Goal: Check status: Check status

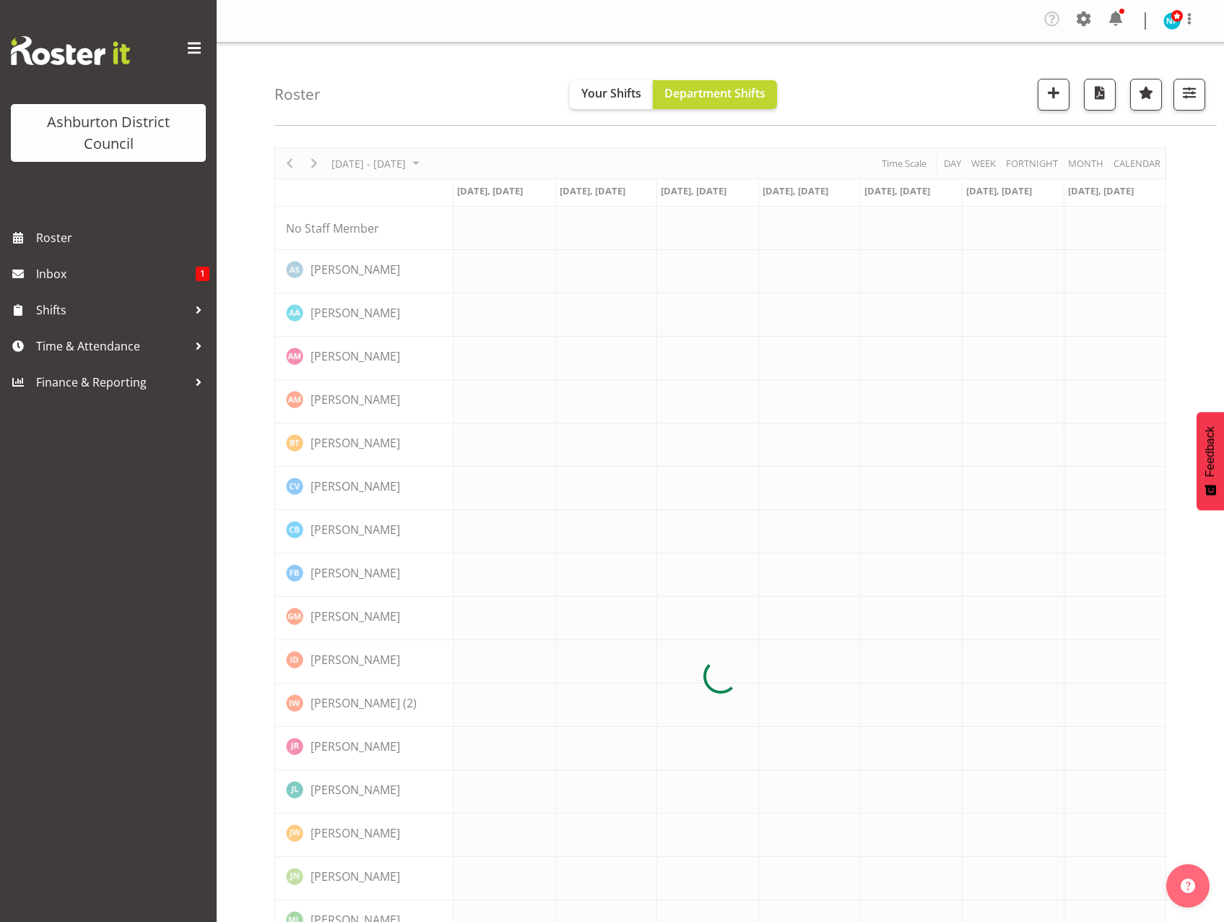
click at [1174, 9] on div "Company Settings Roles & Skills Tasks Jobs Employees Locations & Departments Ac…" at bounding box center [1125, 20] width 169 height 27
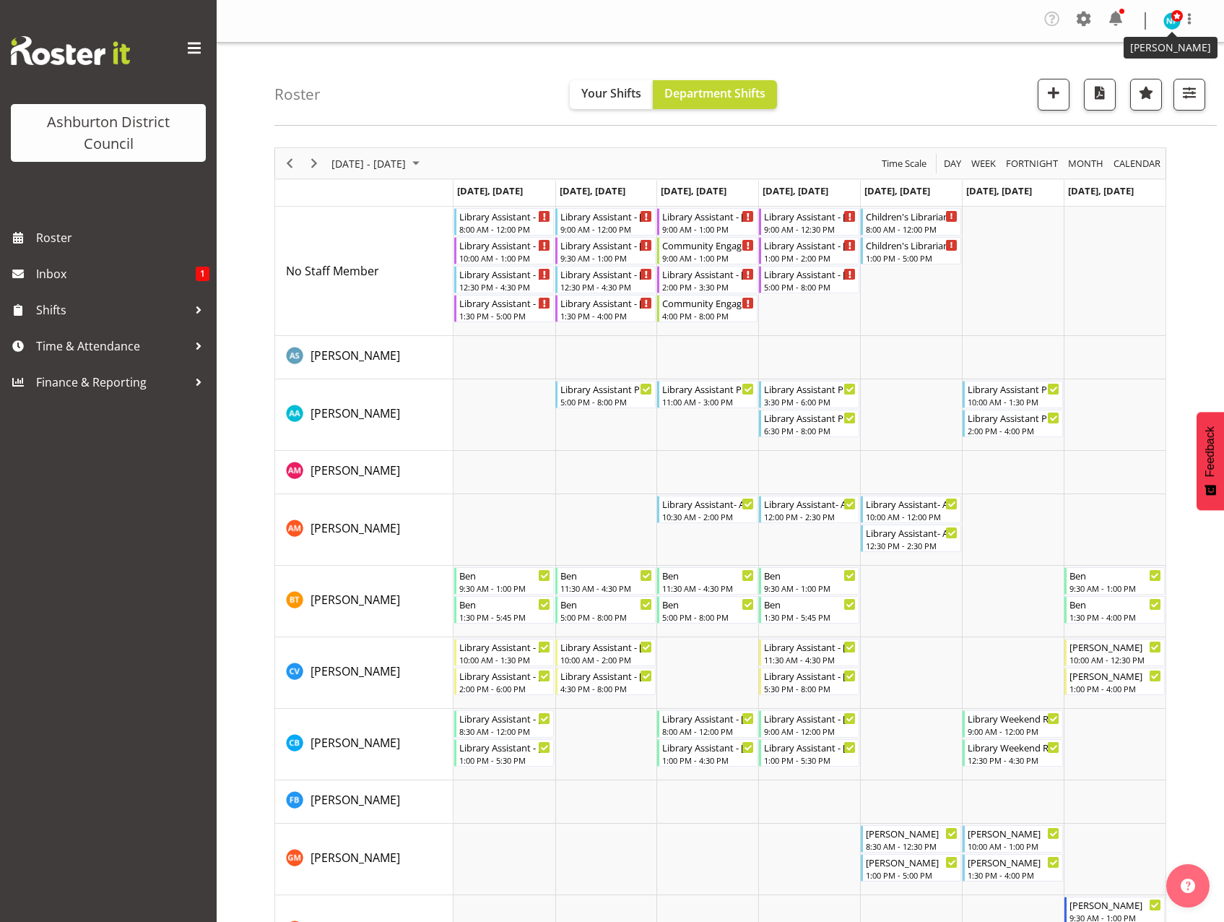
click at [1176, 23] on img at bounding box center [1172, 20] width 17 height 17
click at [1133, 86] on link "Log Out" at bounding box center [1129, 79] width 139 height 26
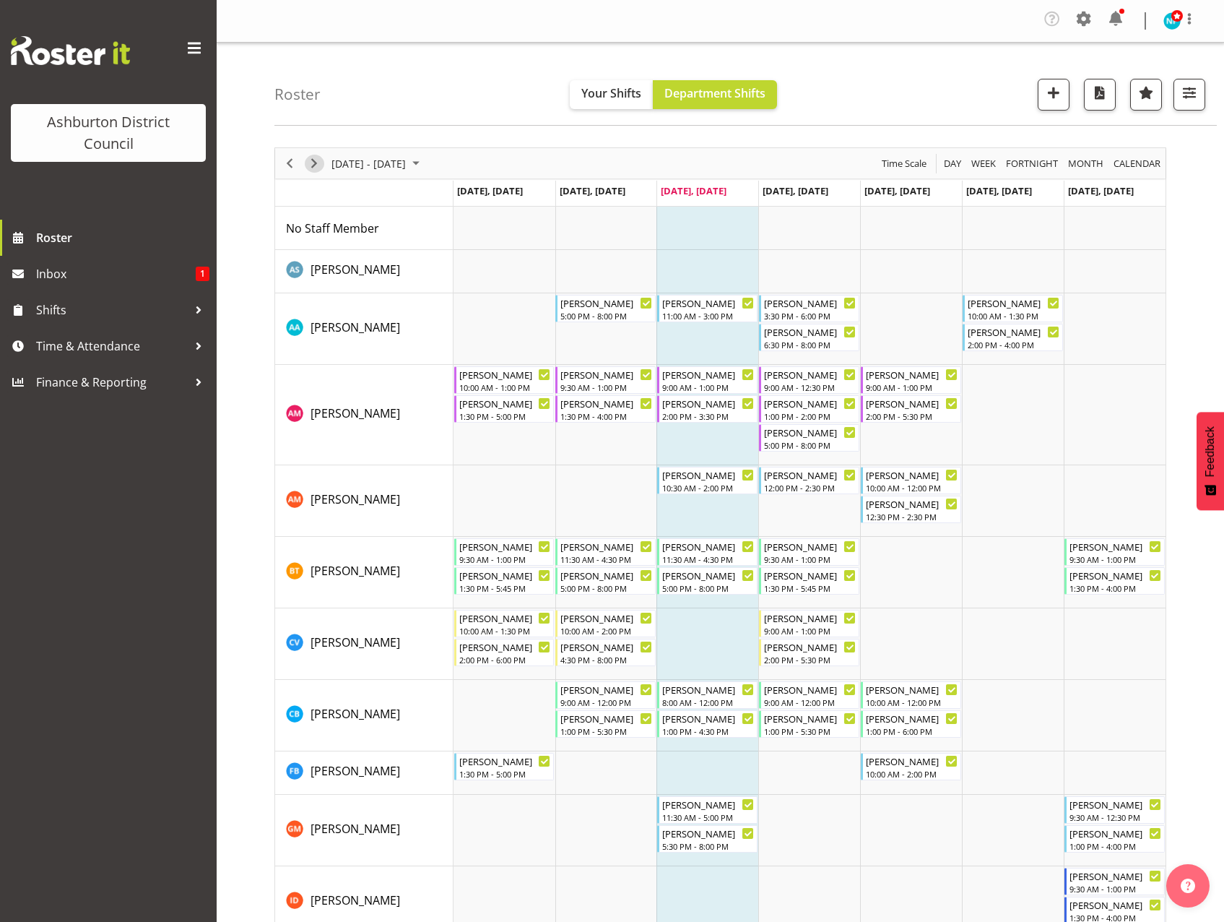
click at [321, 167] on span "Next" at bounding box center [314, 164] width 17 height 18
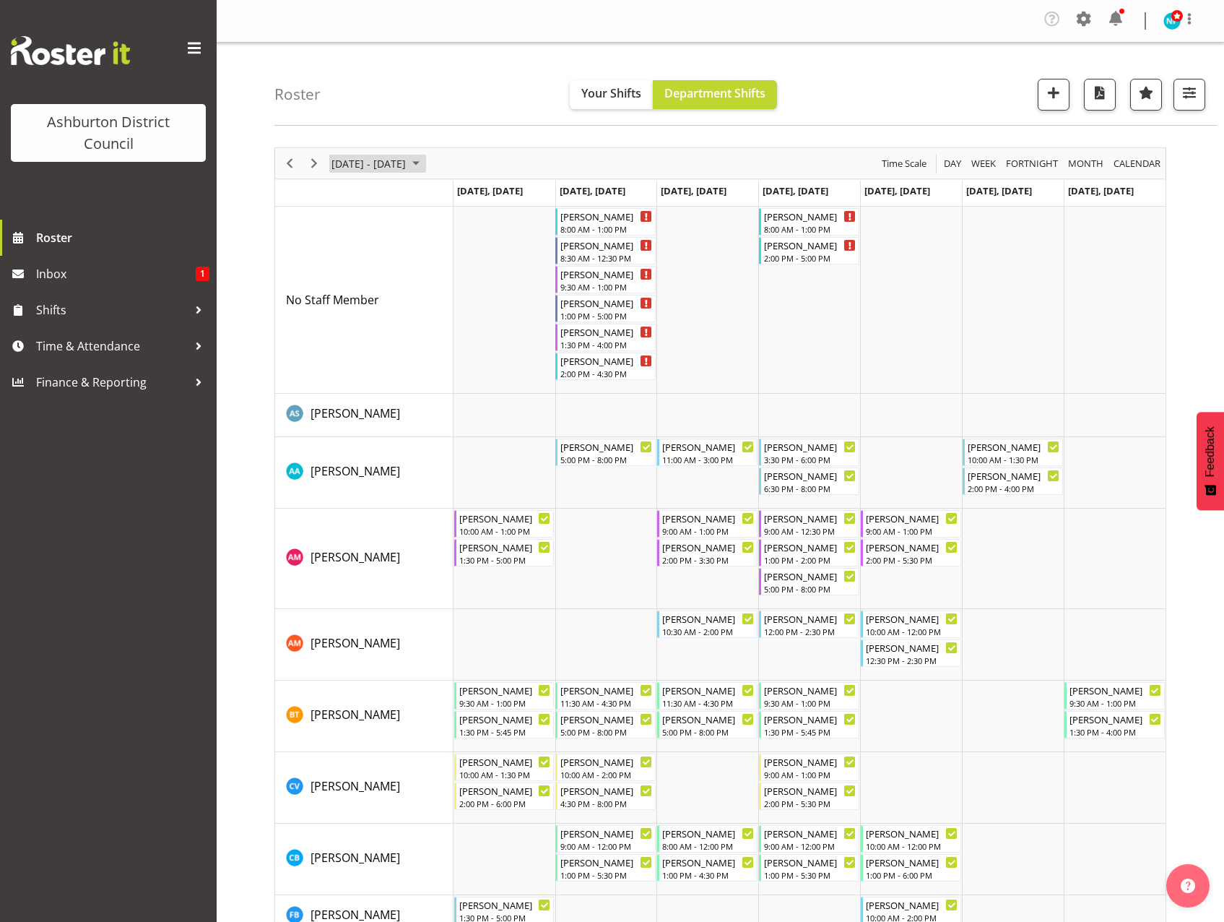
click at [425, 163] on span "September 15 - 21, 2025" at bounding box center [415, 164] width 17 height 18
click at [485, 202] on span "next month" at bounding box center [483, 199] width 25 height 26
click at [481, 197] on span "next month" at bounding box center [483, 199] width 25 height 26
click at [454, 200] on span "previous month" at bounding box center [457, 199] width 25 height 26
click at [458, 204] on span "previous month" at bounding box center [457, 199] width 25 height 26
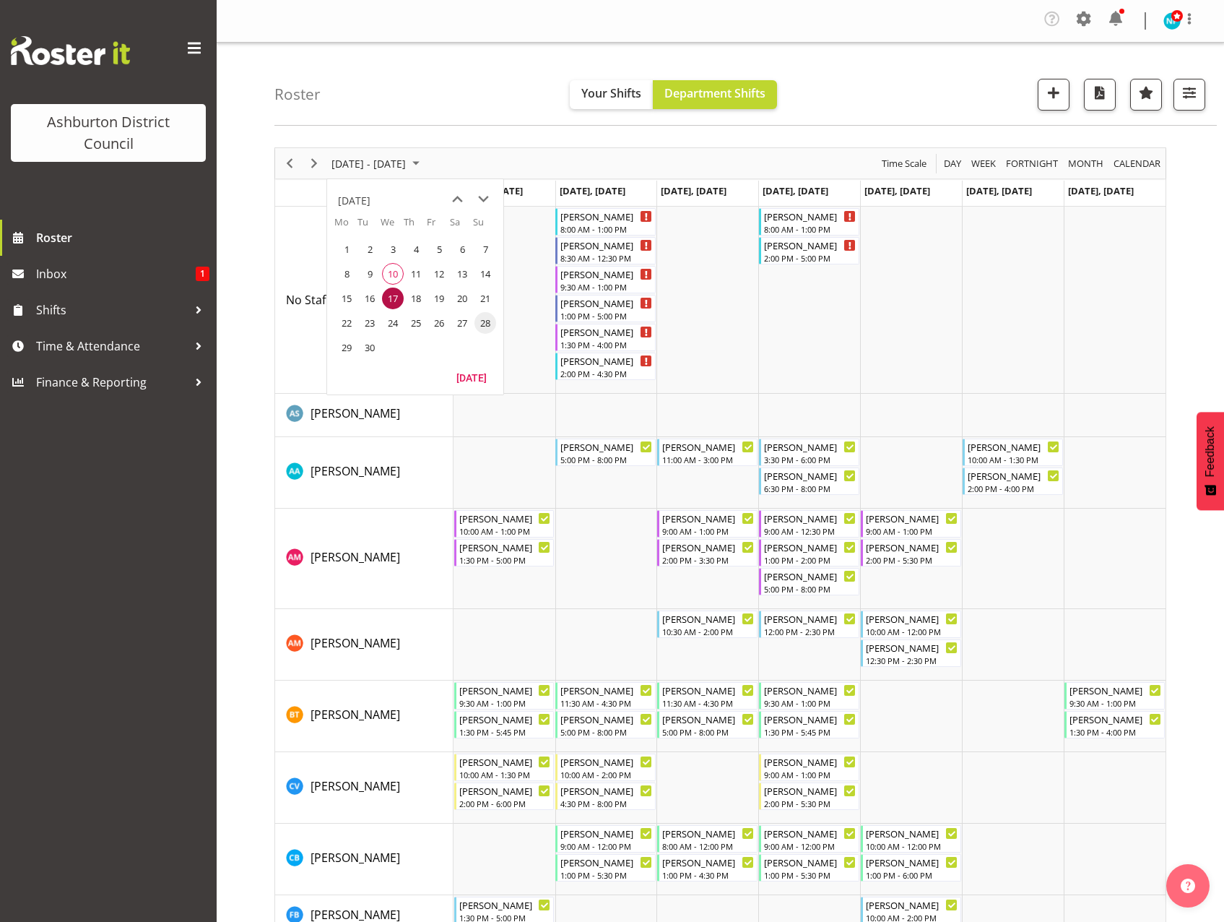
click at [493, 324] on span "28" at bounding box center [486, 323] width 22 height 22
